Goal: Obtain resource: Download file/media

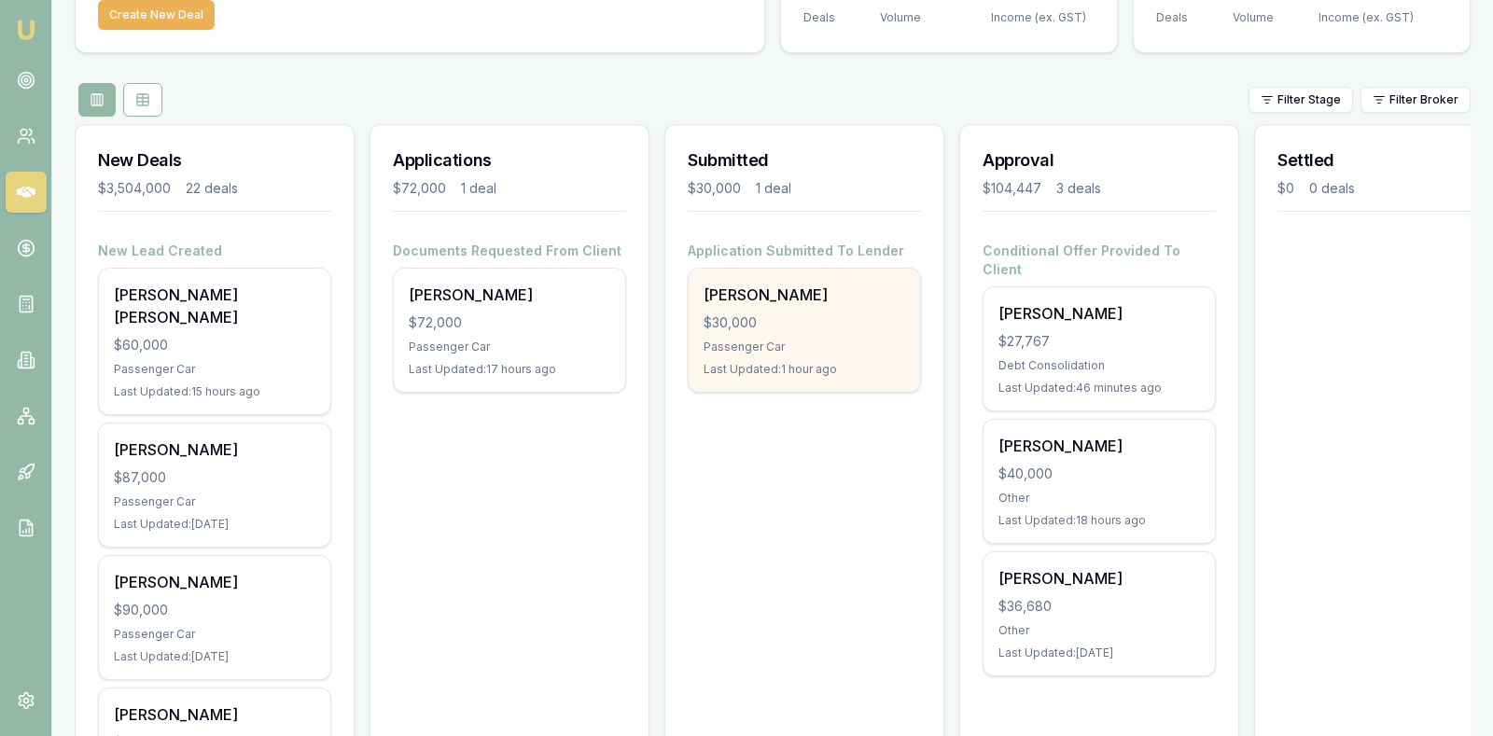
click at [817, 344] on div "Passenger Car" at bounding box center [804, 347] width 202 height 15
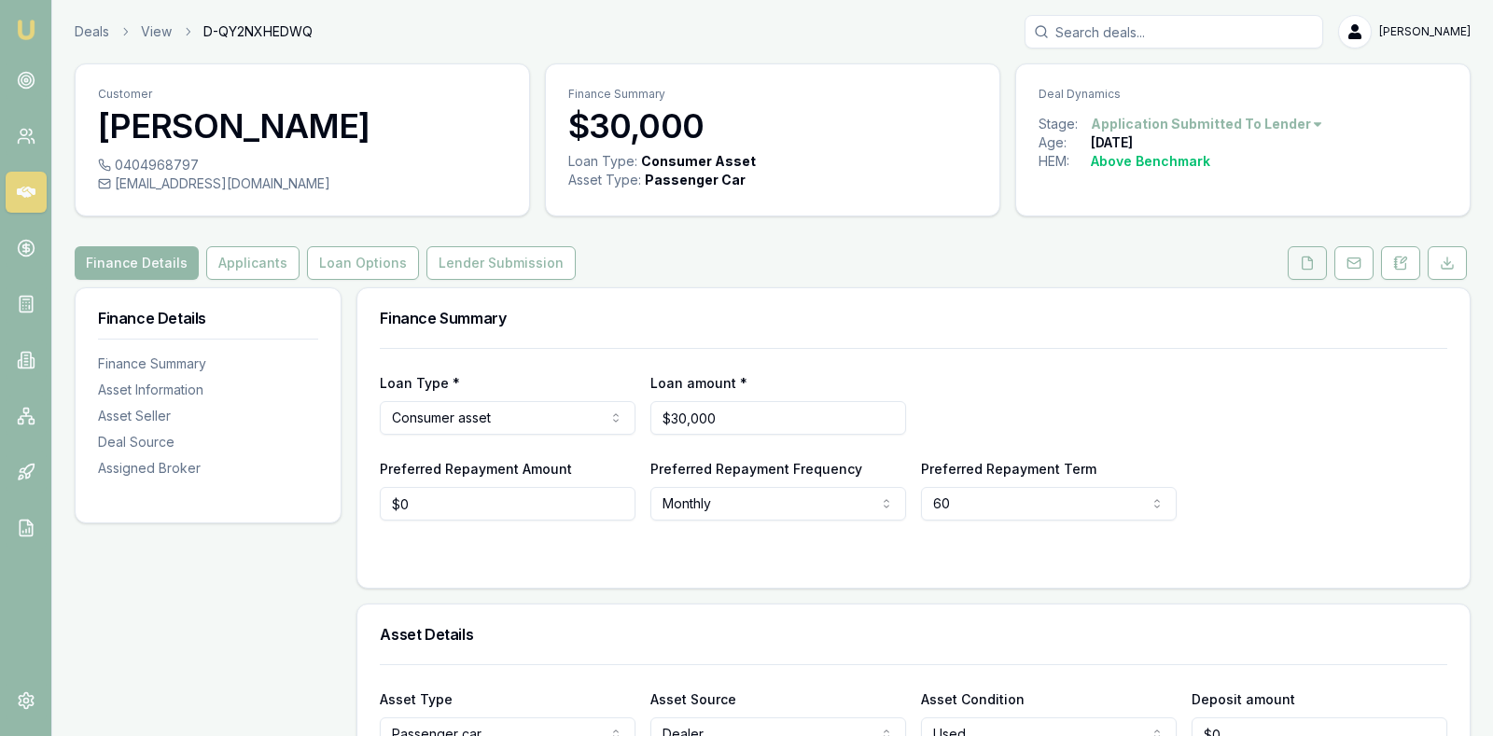
click at [1313, 258] on icon at bounding box center [1307, 263] width 10 height 12
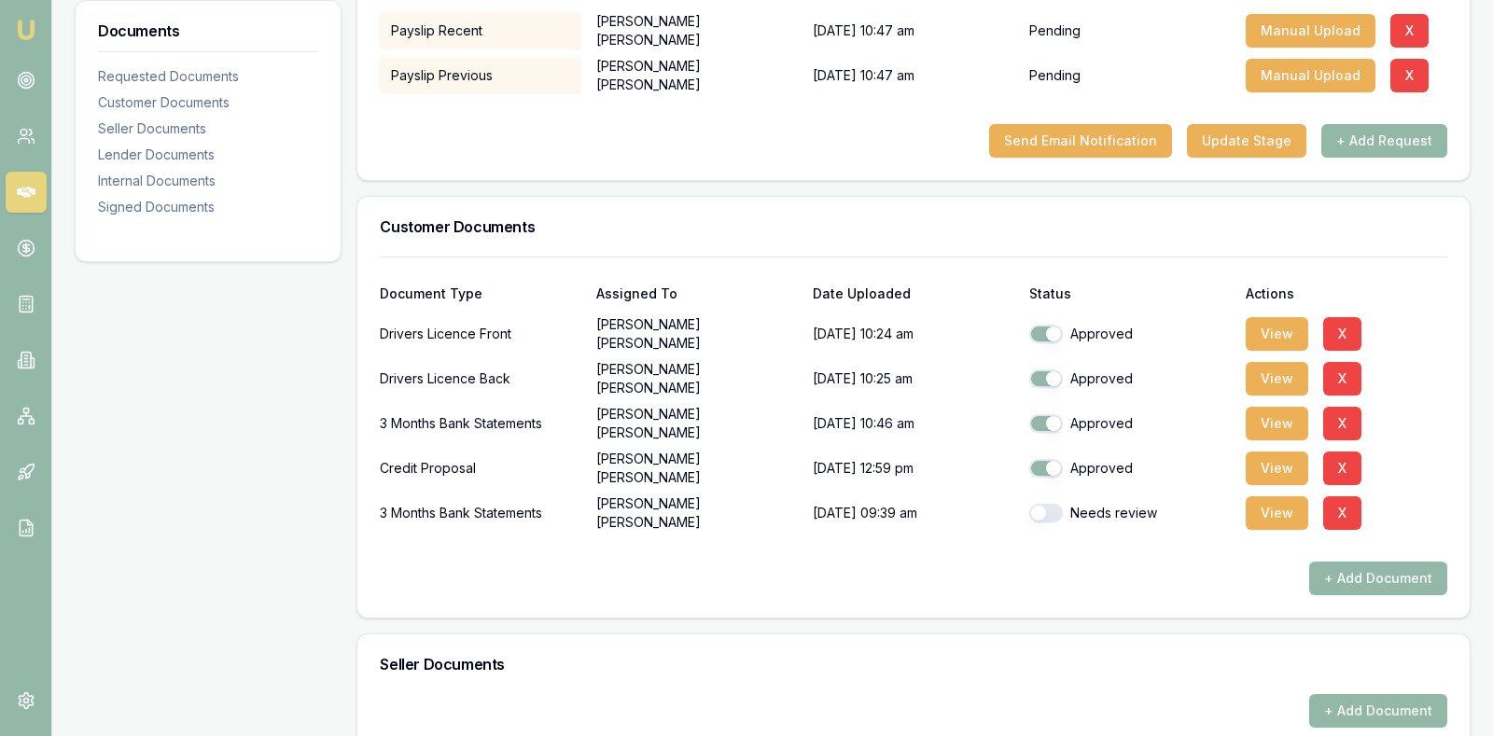
scroll to position [420, 0]
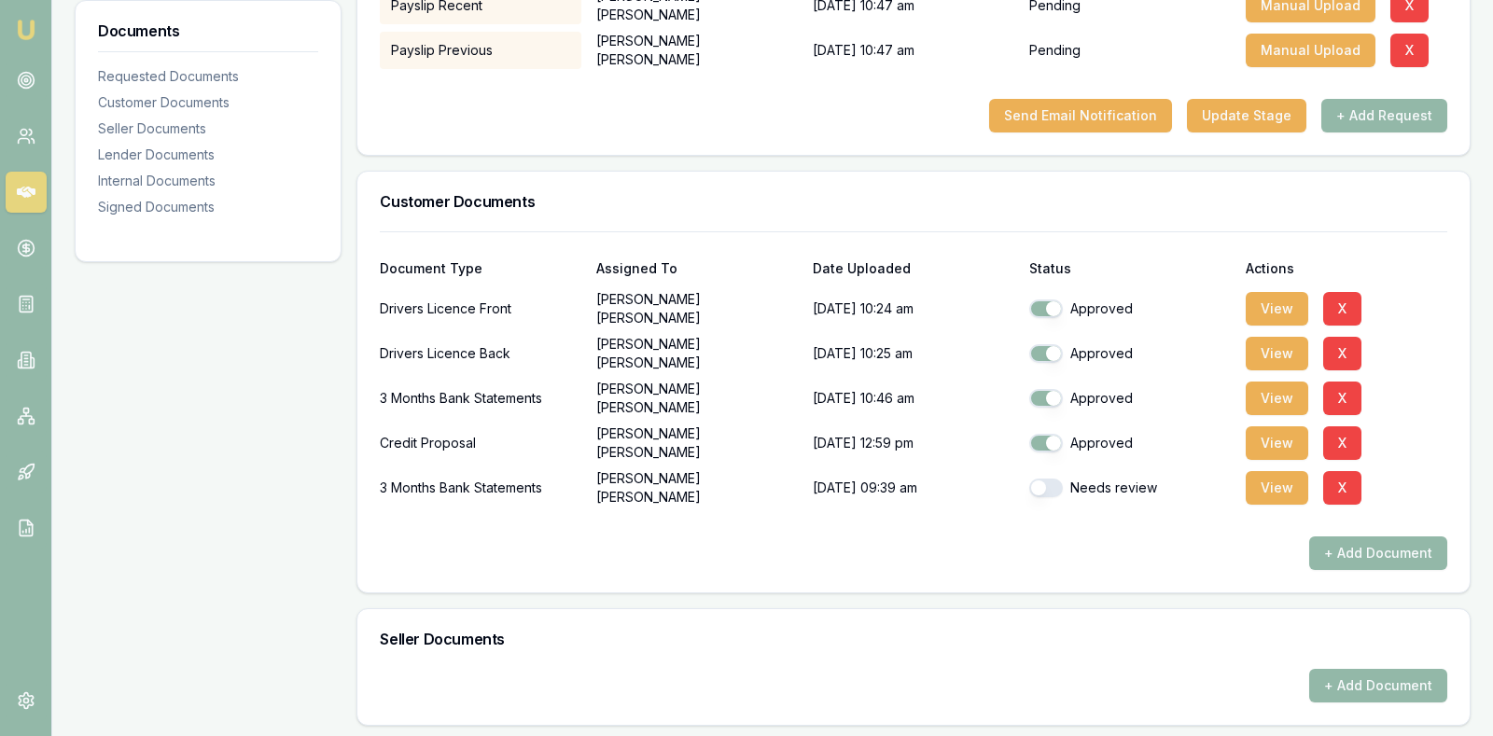
click at [1042, 485] on button "button" at bounding box center [1046, 488] width 34 height 19
checkbox input "true"
click at [1274, 481] on button "View" at bounding box center [1277, 488] width 63 height 34
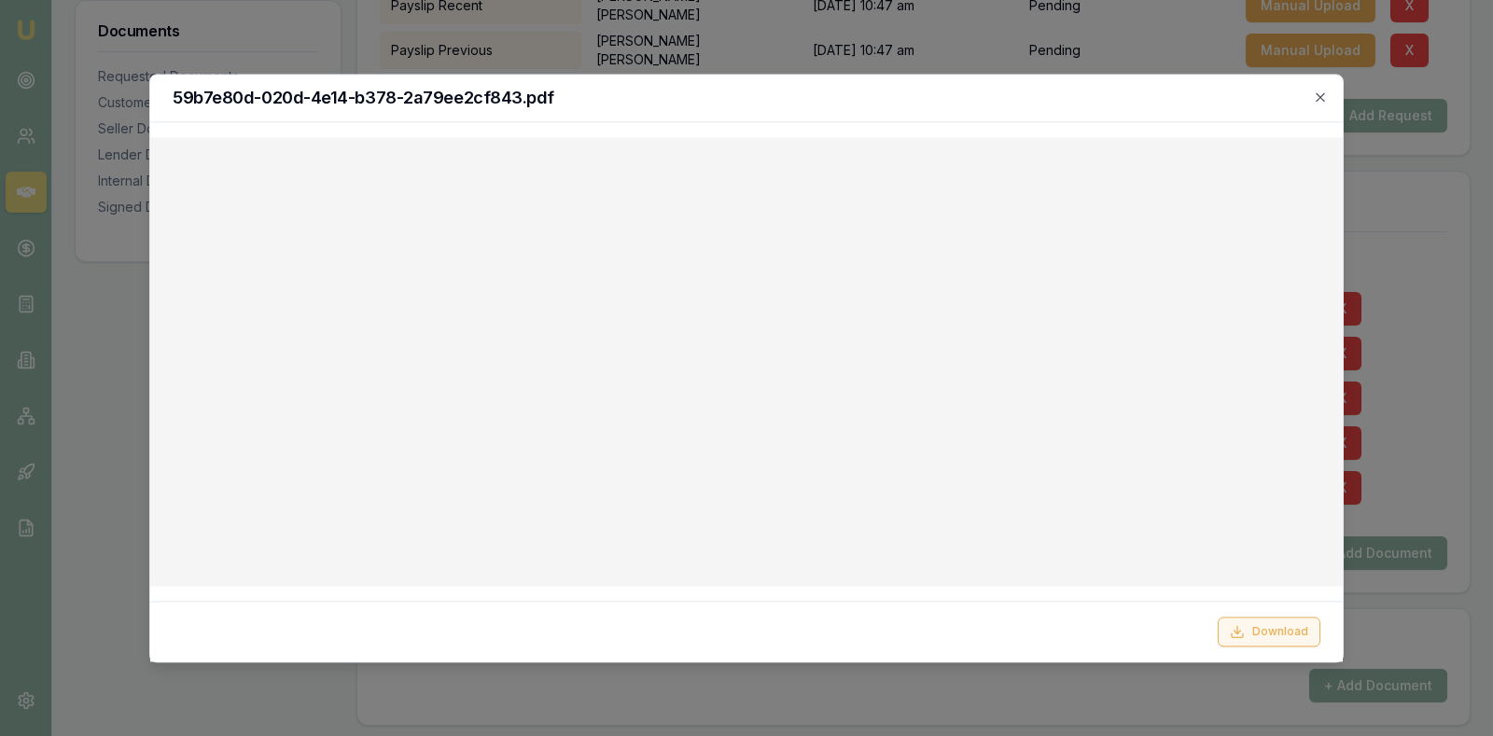
click at [1276, 623] on button "Download" at bounding box center [1269, 632] width 103 height 30
click at [1321, 91] on icon "button" at bounding box center [1320, 97] width 15 height 15
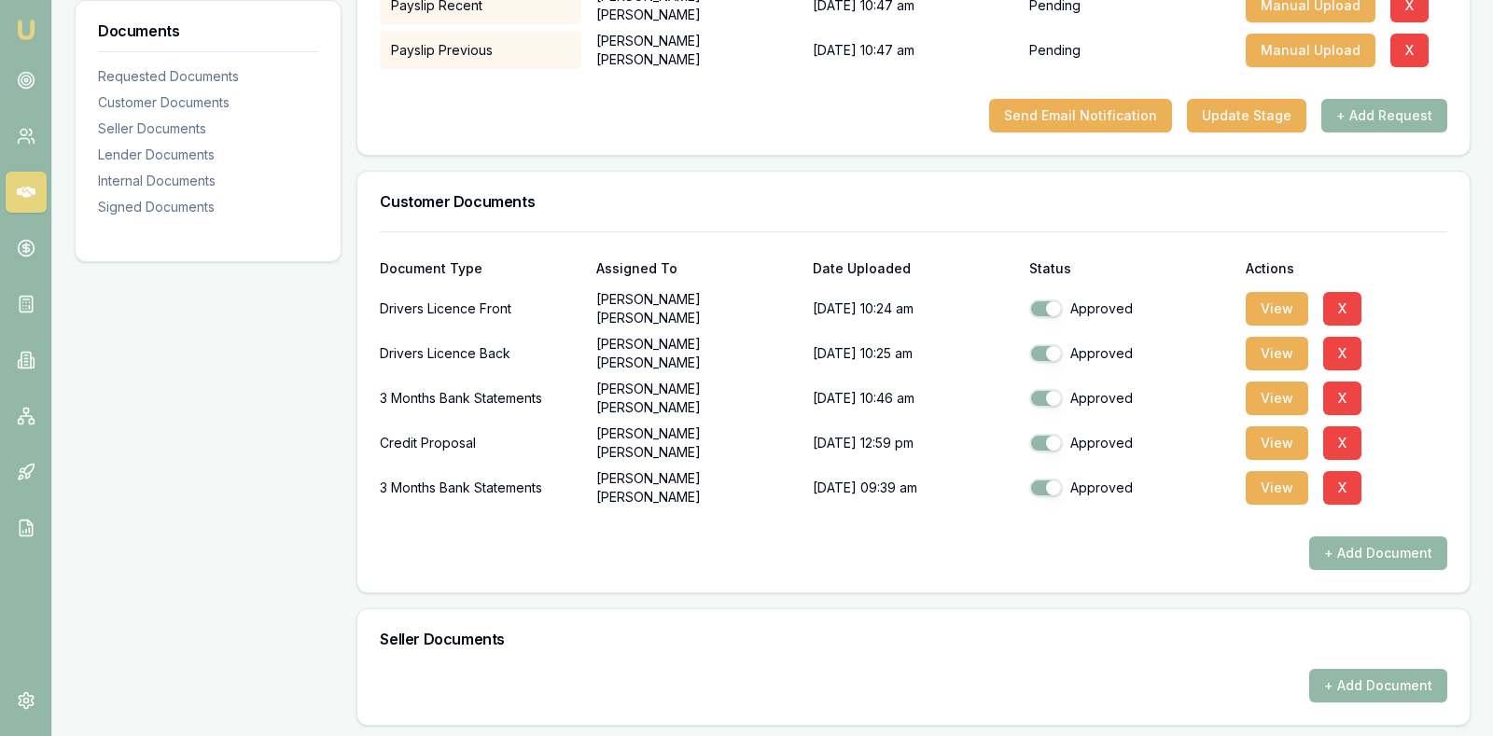
click at [295, 552] on div "Documents Requested Documents Customer Documents Seller Documents Lender Docume…" at bounding box center [208, 689] width 267 height 1642
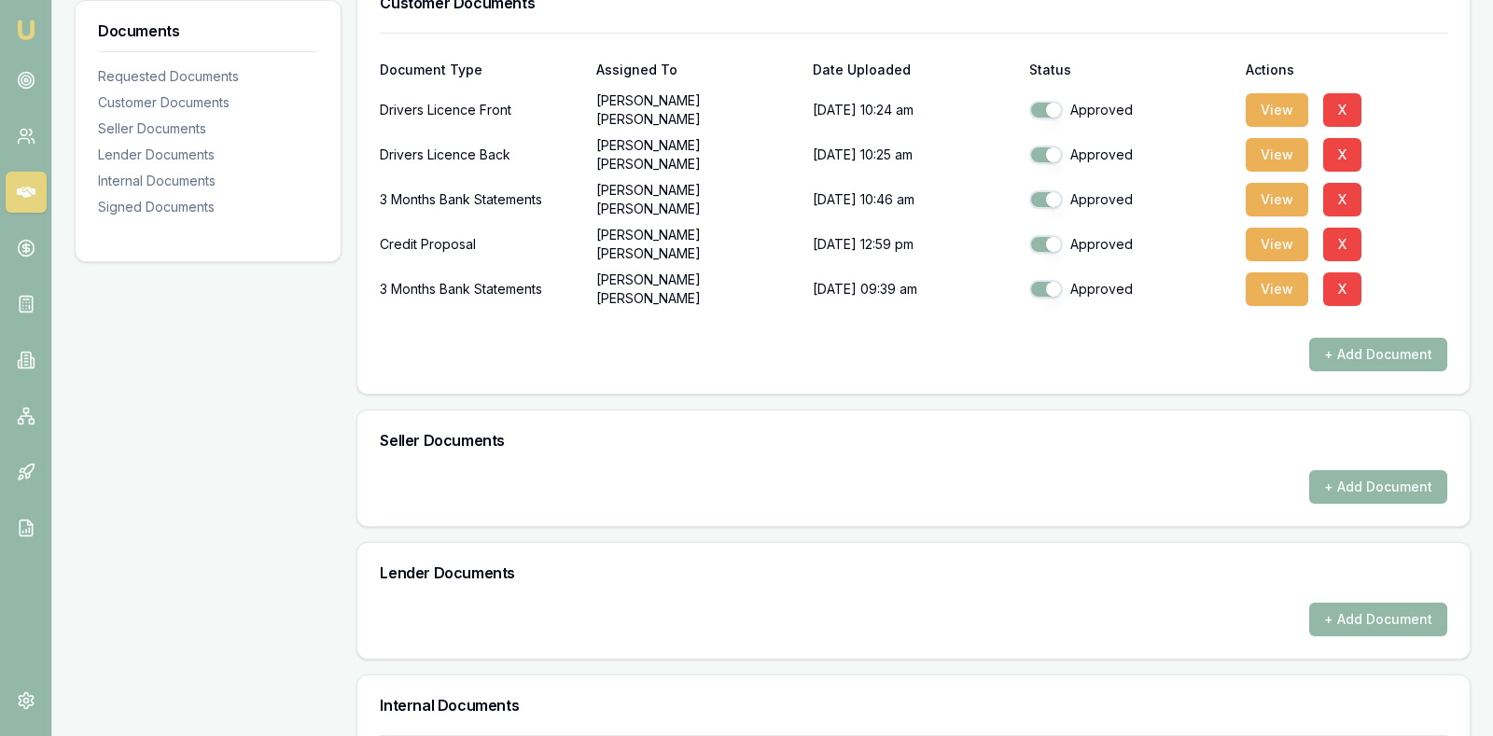
scroll to position [653, 0]
